Goal: Task Accomplishment & Management: Complete application form

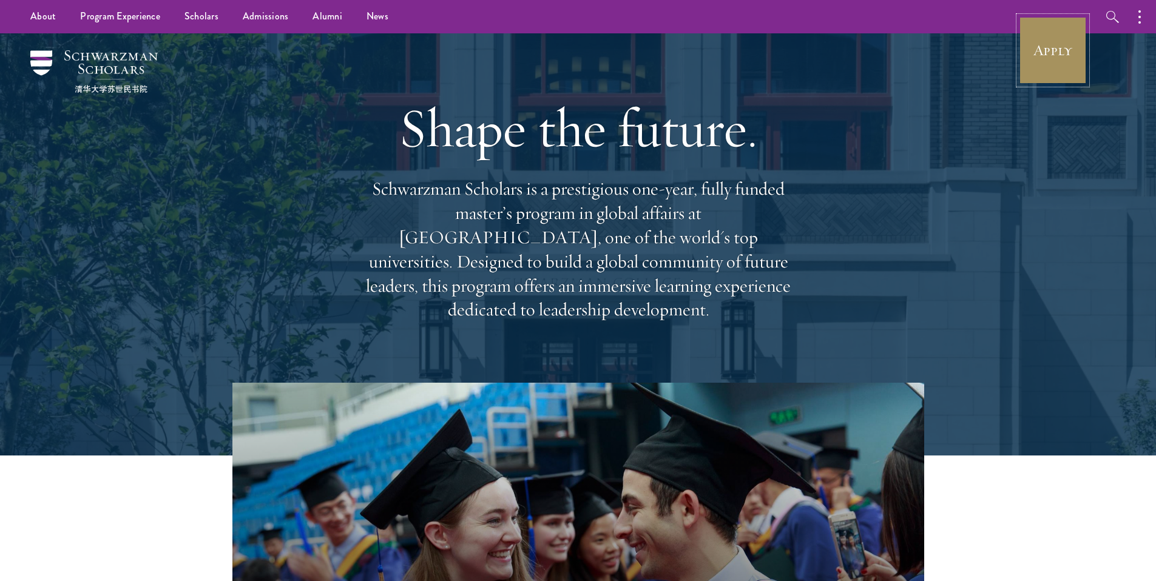
click at [606, 61] on link "Apply" at bounding box center [1053, 50] width 68 height 68
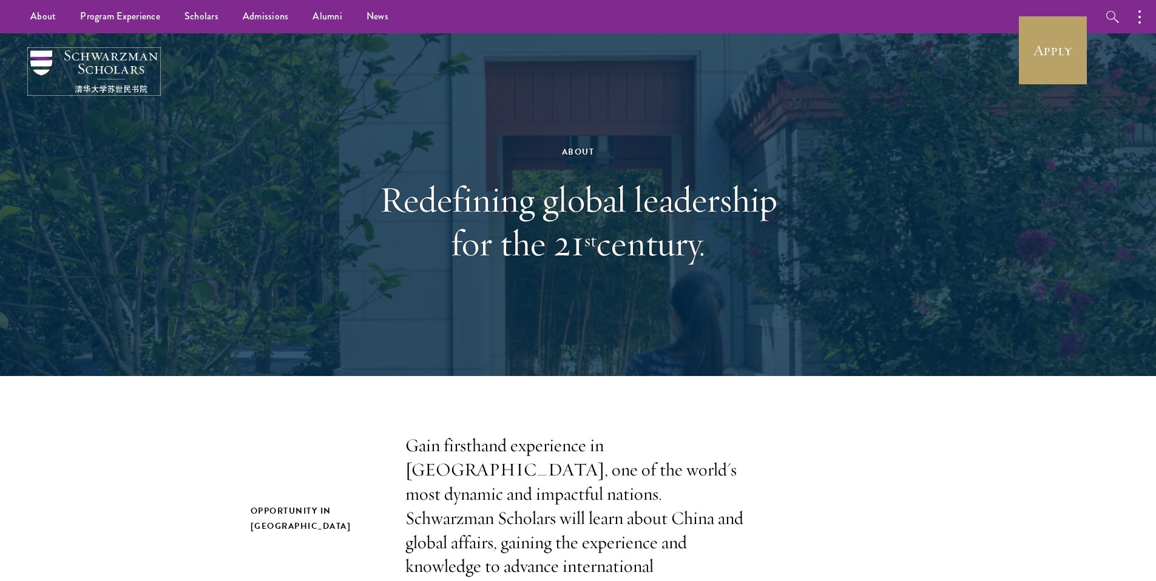
click at [84, 72] on img at bounding box center [93, 71] width 127 height 42
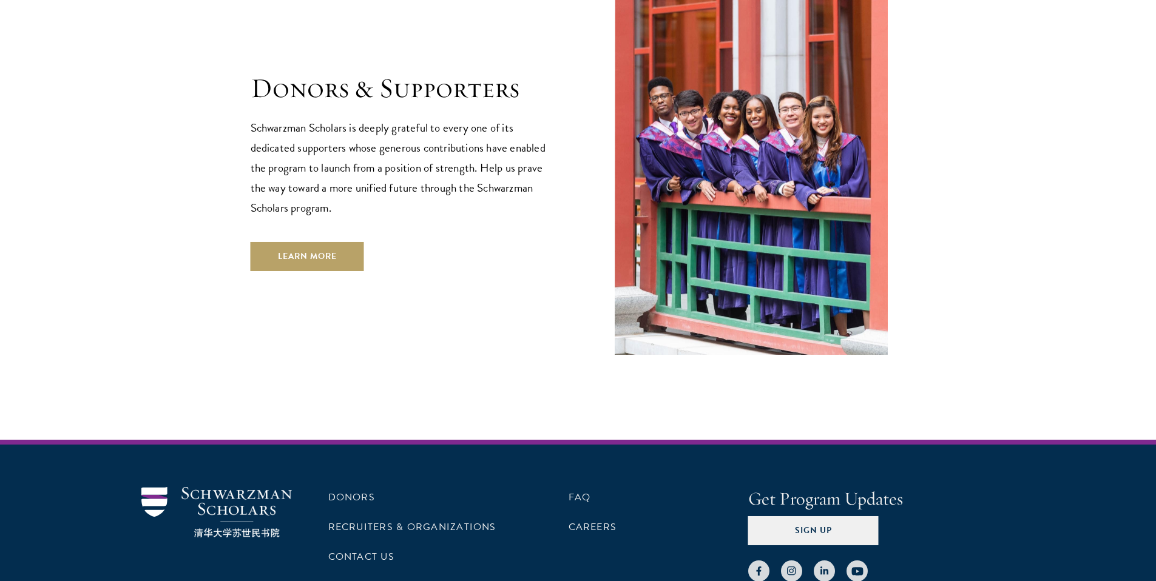
scroll to position [3613, 0]
